Goal: Check status: Check status

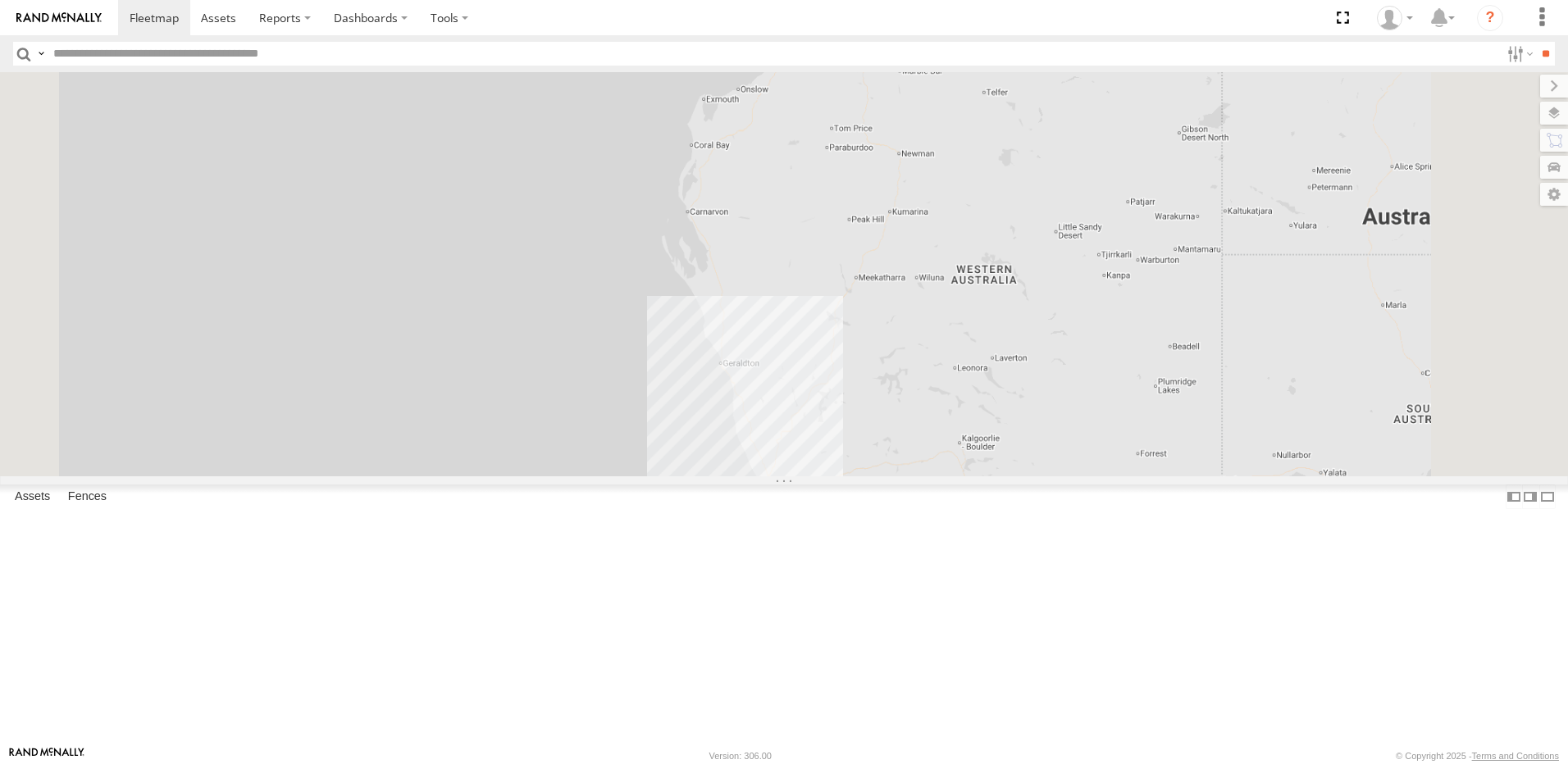
click at [251, 45] on input "text" at bounding box center [773, 54] width 1453 height 24
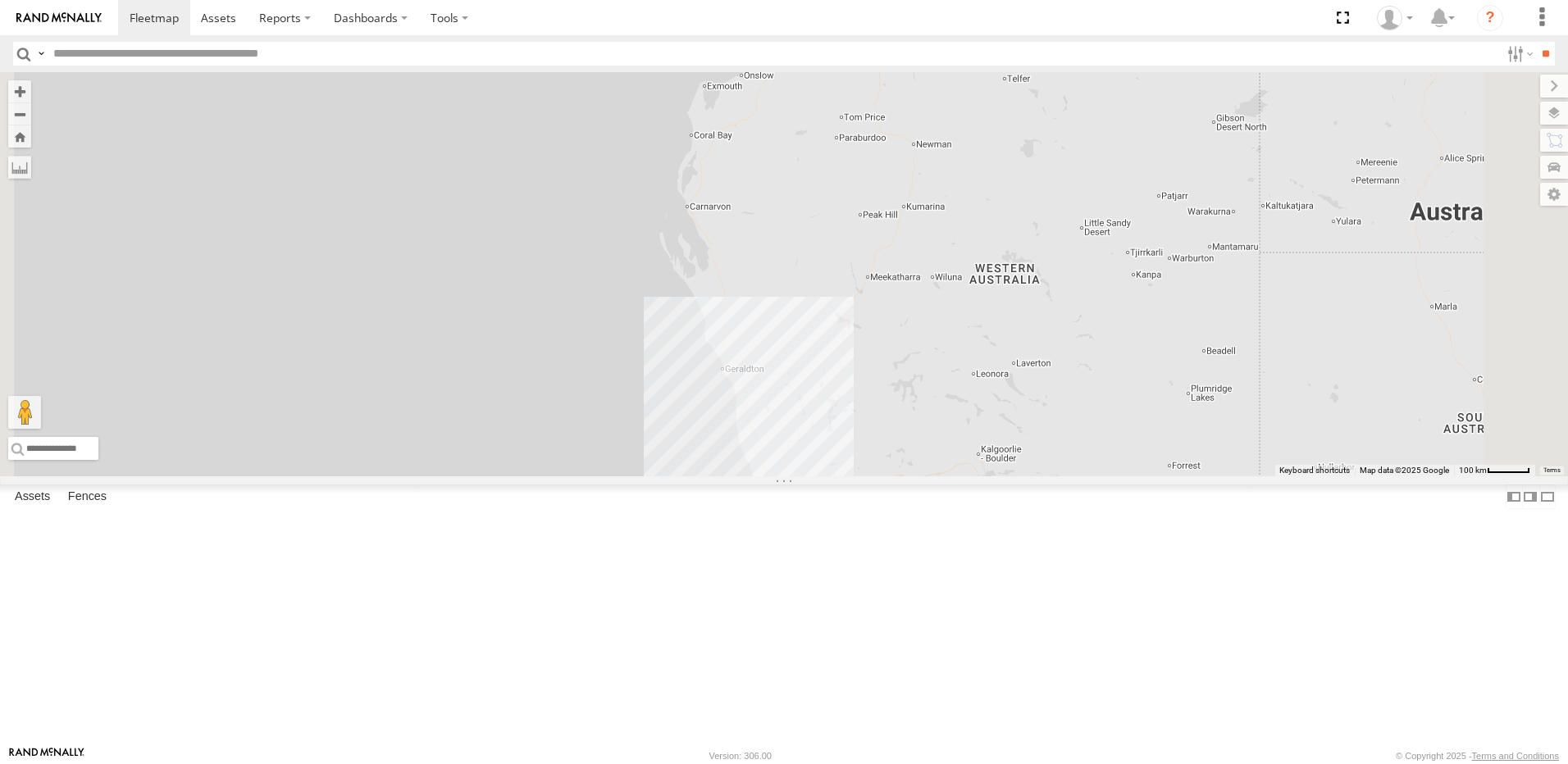
click at [0, 0] on div "TNE-43 LV - Ute" at bounding box center [0, 0] width 0 height 0
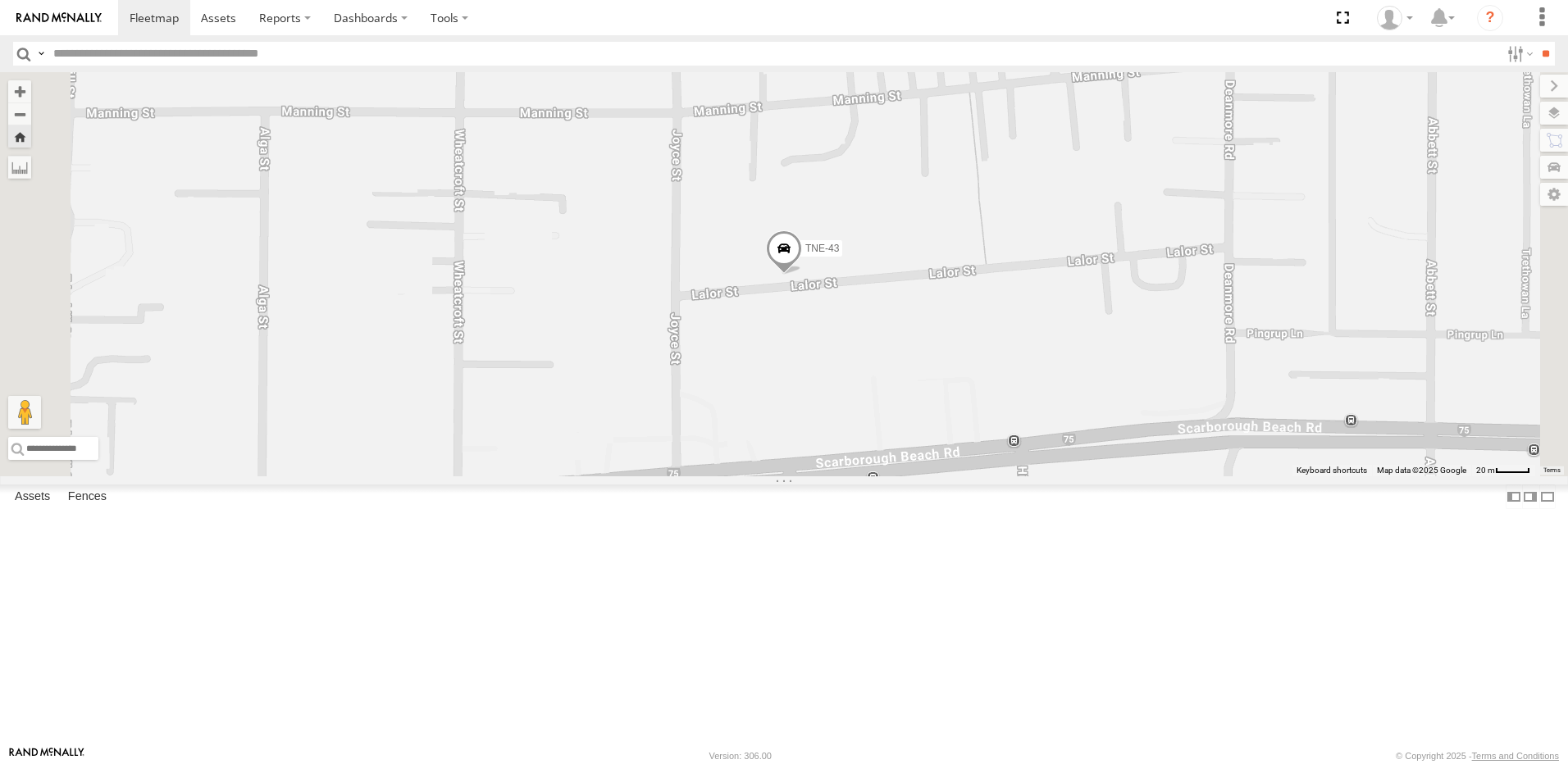
click at [802, 274] on span at bounding box center [784, 253] width 36 height 45
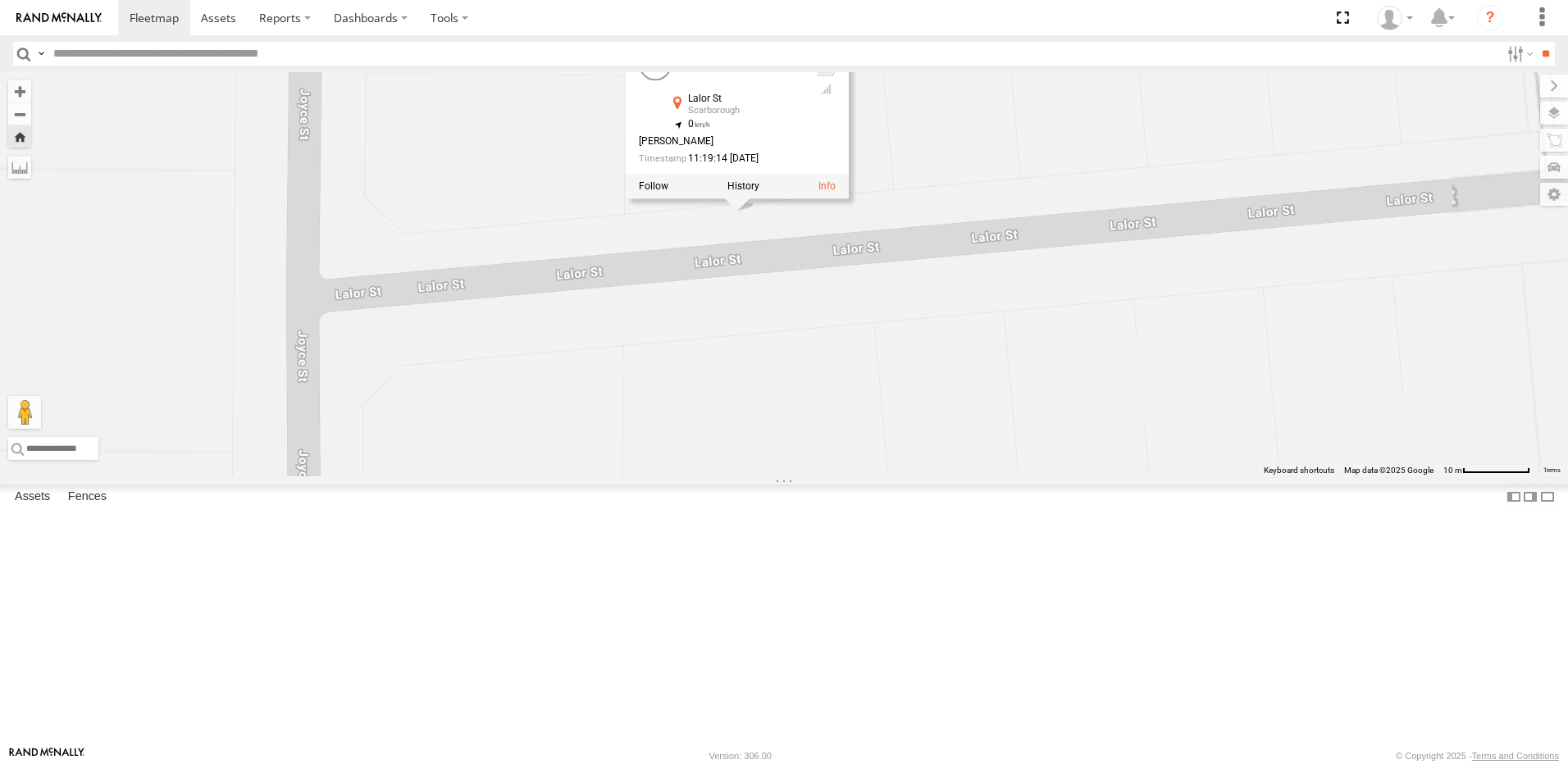
click at [991, 420] on div "TNE-43 TNE-43 LV - [PERSON_NAME][GEOGRAPHIC_DATA][PERSON_NAME] -31.89306 , 115.…" at bounding box center [784, 274] width 1568 height 405
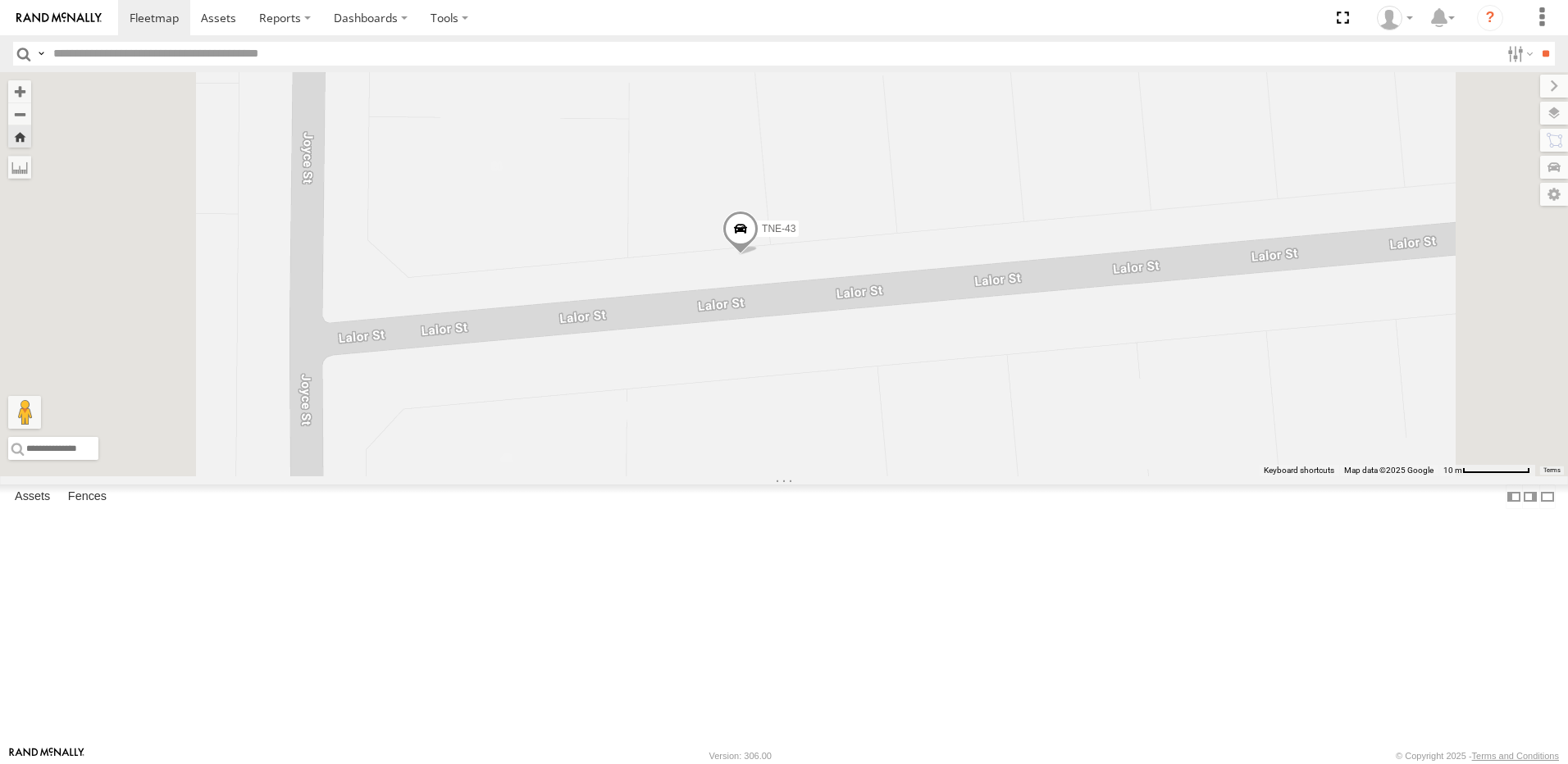
drag, startPoint x: 935, startPoint y: 366, endPoint x: 938, endPoint y: 412, distance: 46.1
click at [938, 412] on div "TNE-43" at bounding box center [784, 274] width 1568 height 405
click at [759, 255] on span at bounding box center [742, 234] width 36 height 45
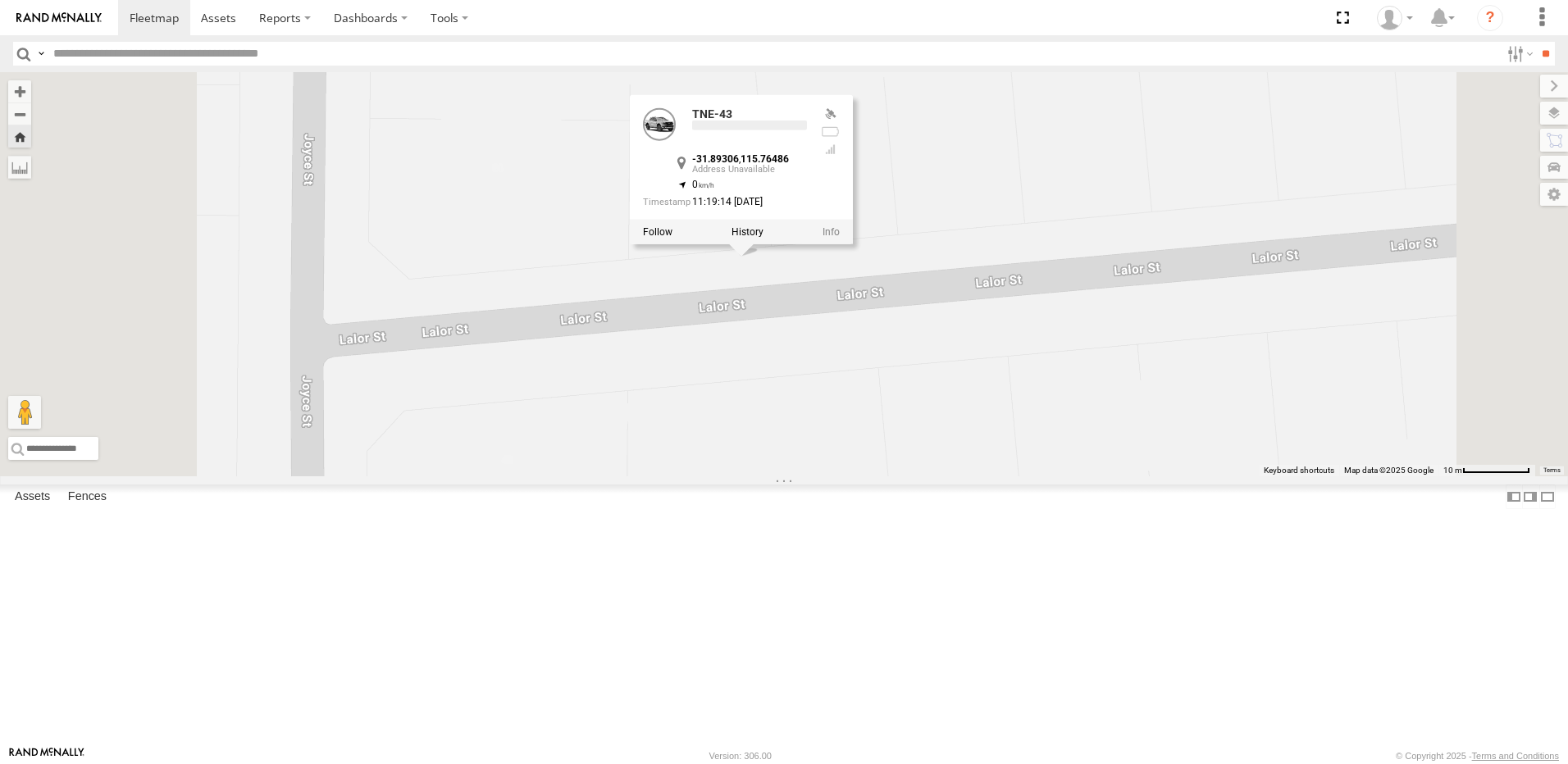
click at [853, 244] on div "TNE-43 -31.89306 , 115.76486 0 11:19:14 [DATE]" at bounding box center [741, 168] width 223 height 149
click at [869, 417] on div "TNE-43 TNE-43 LV - [PERSON_NAME][GEOGRAPHIC_DATA][PERSON_NAME] -31.89306 , 115.…" at bounding box center [784, 274] width 1568 height 405
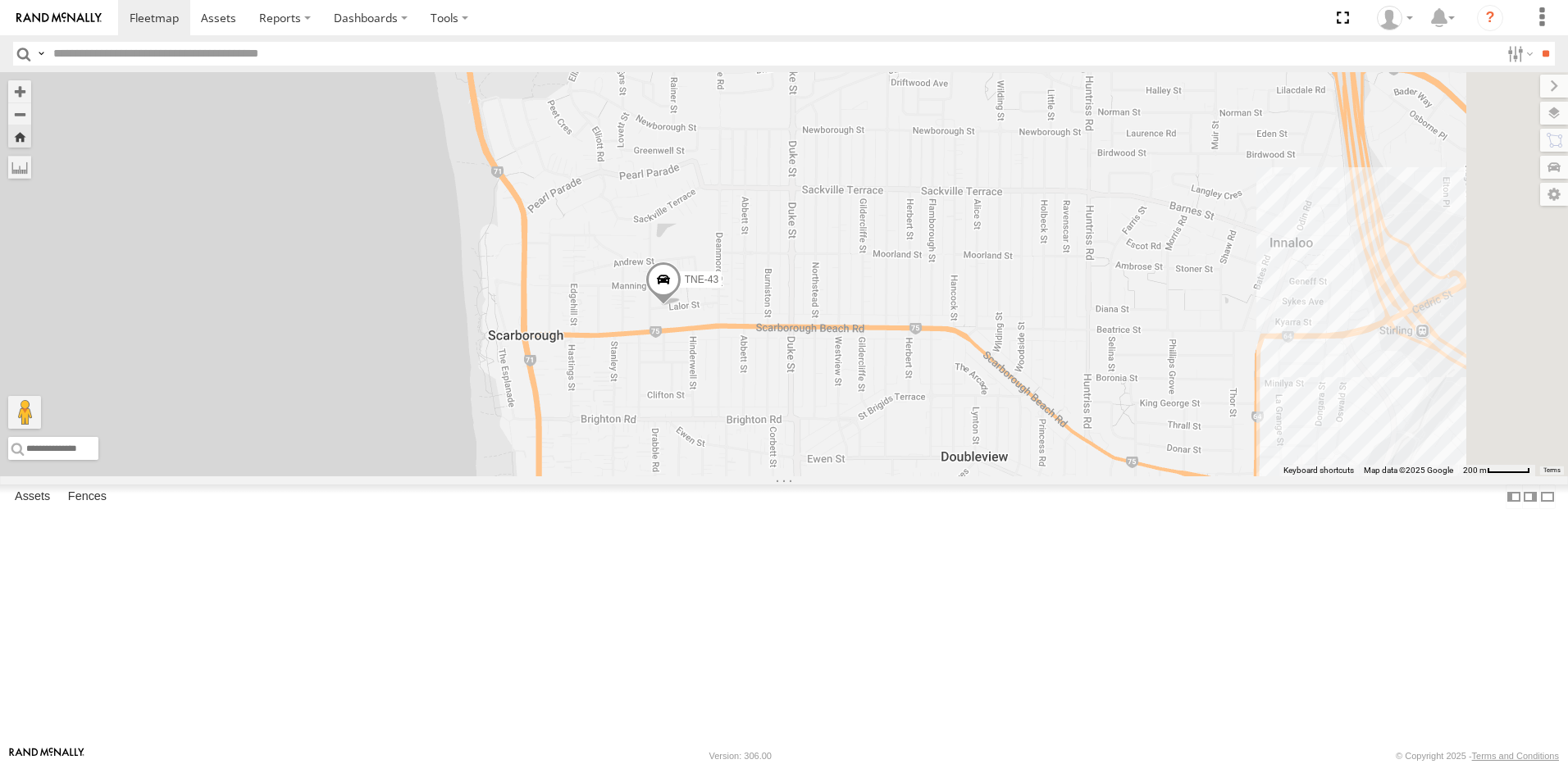
drag, startPoint x: 967, startPoint y: 294, endPoint x: 962, endPoint y: 328, distance: 34.4
click at [964, 326] on div "TNE-43" at bounding box center [784, 274] width 1568 height 405
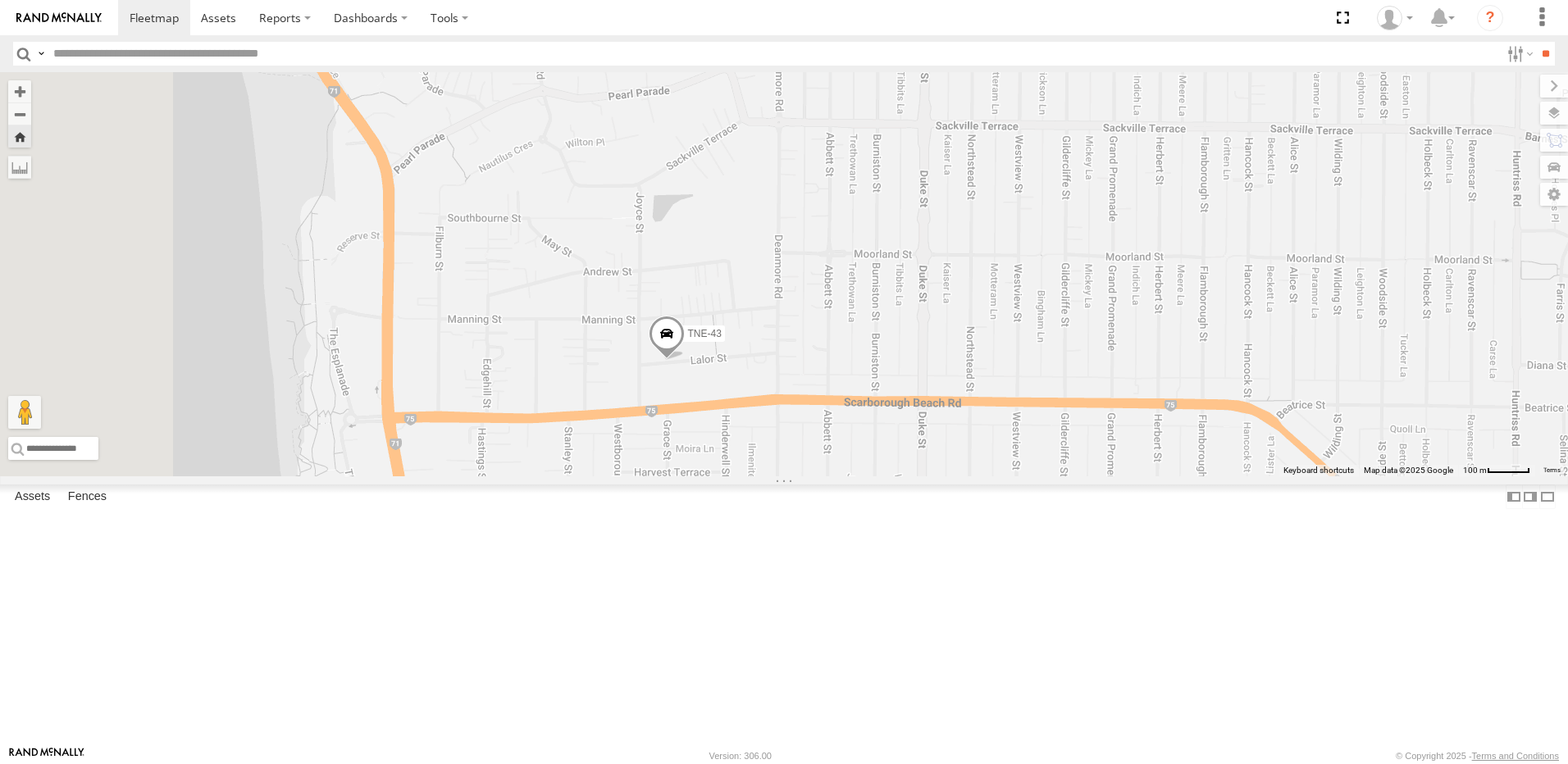
drag, startPoint x: 958, startPoint y: 343, endPoint x: 1067, endPoint y: 288, distance: 122.1
click at [1067, 288] on div "TNE-43" at bounding box center [784, 274] width 1568 height 405
click at [938, 120] on span at bounding box center [920, 99] width 36 height 45
click at [1186, 285] on div "TNE-43 TNE-43 -31.88775 , 115.7718 East 36 11:21:59 [DATE]" at bounding box center [784, 274] width 1568 height 405
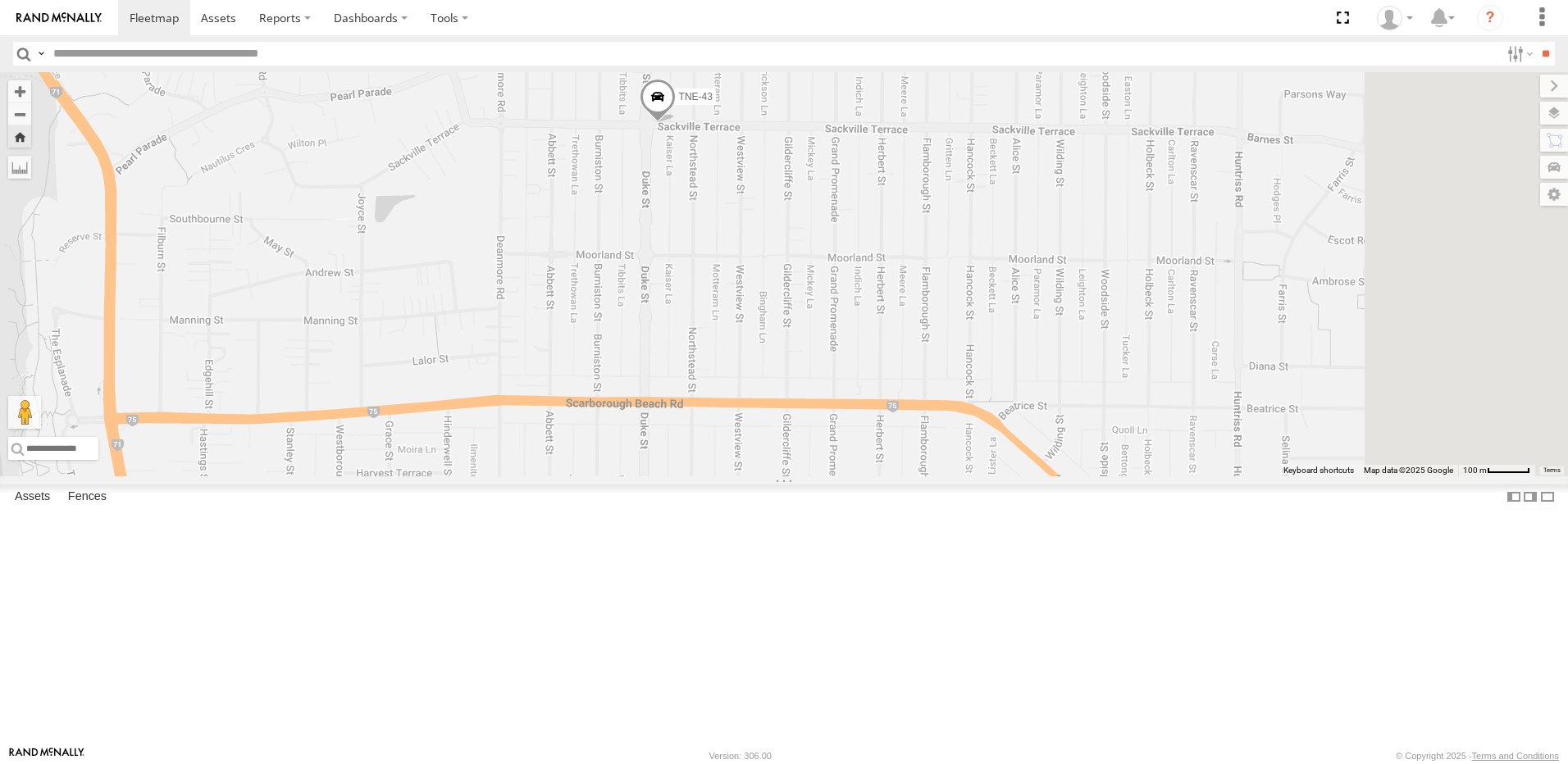
drag, startPoint x: 1186, startPoint y: 284, endPoint x: 899, endPoint y: 286, distance: 287.0
click at [899, 285] on div "TNE-43" at bounding box center [784, 274] width 1568 height 405
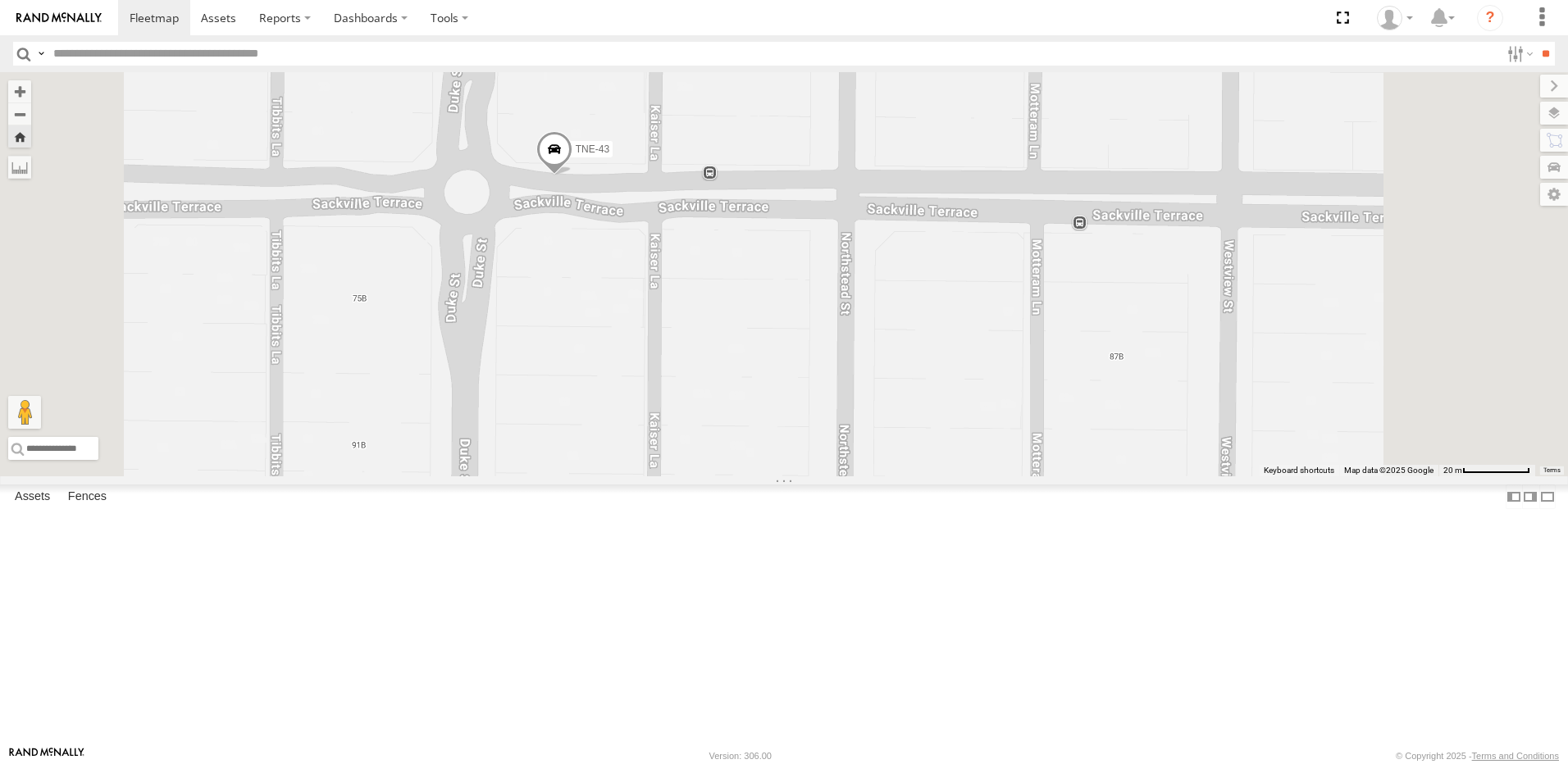
drag, startPoint x: 852, startPoint y: 270, endPoint x: 829, endPoint y: 334, distance: 68.0
click at [829, 334] on div "TNE-43" at bounding box center [784, 274] width 1568 height 405
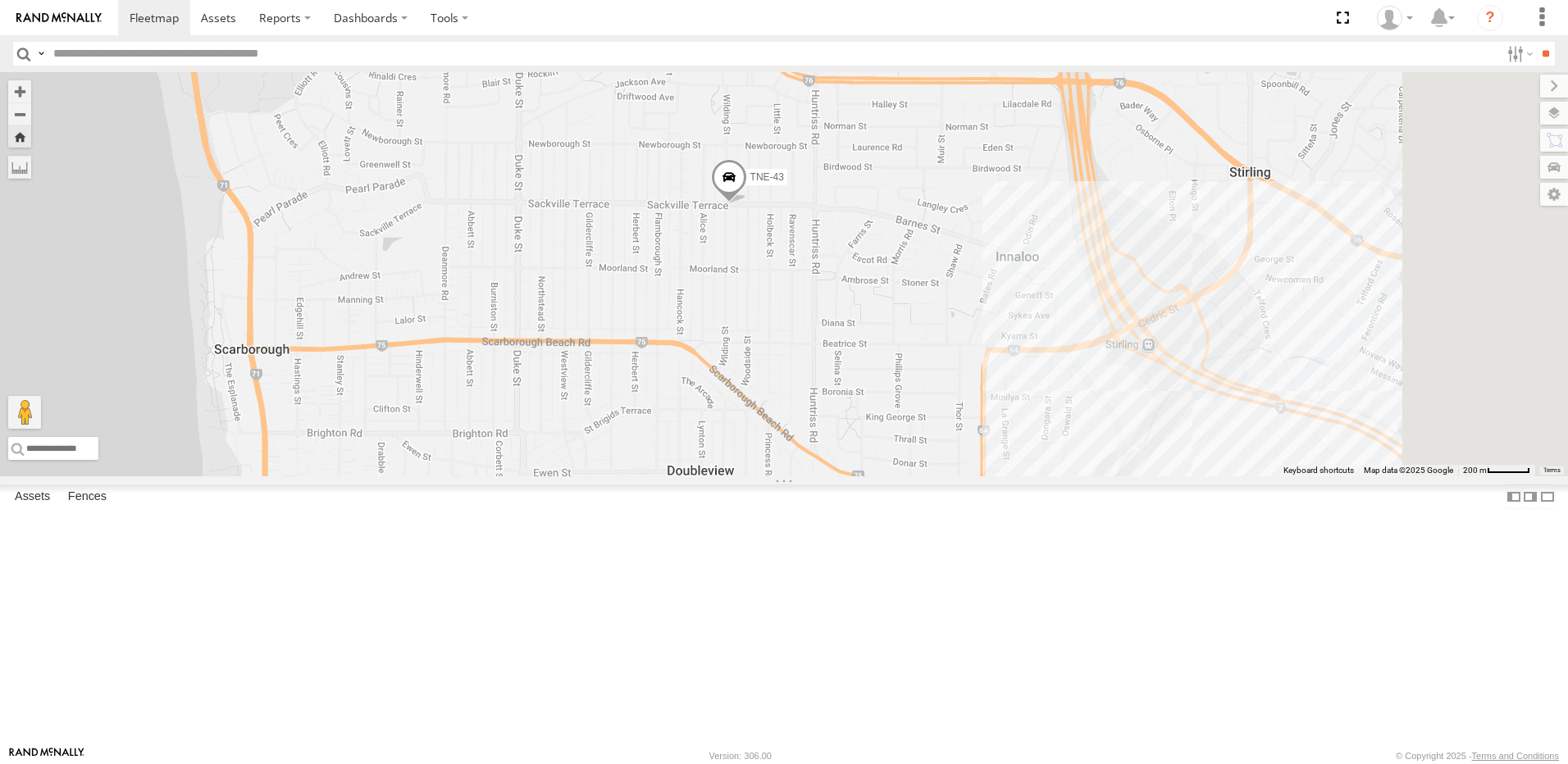
drag, startPoint x: 1141, startPoint y: 362, endPoint x: 1005, endPoint y: 373, distance: 136.4
click at [1005, 373] on div "TNE-43" at bounding box center [784, 274] width 1568 height 405
